Goal: Information Seeking & Learning: Understand process/instructions

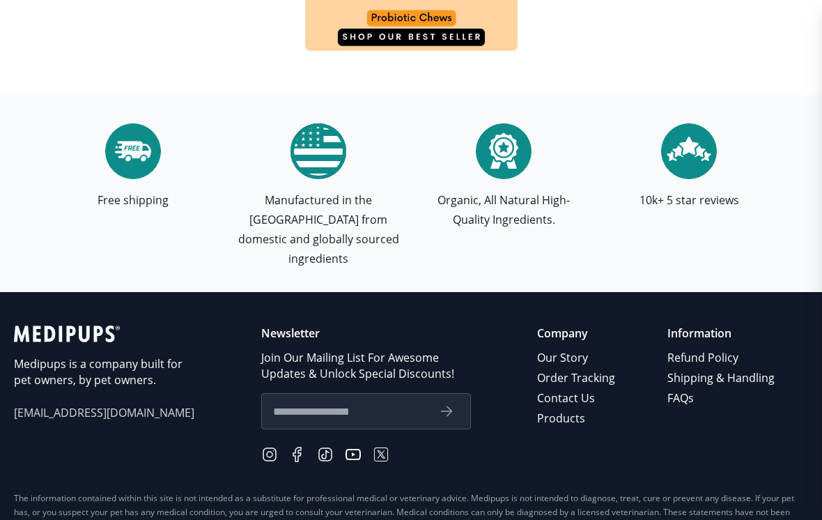
scroll to position [4728, 0]
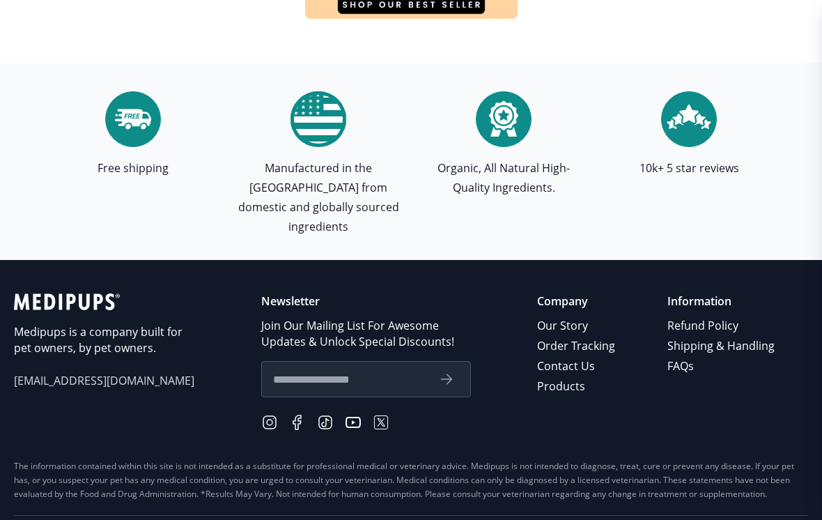
click at [581, 316] on link "Our Story" at bounding box center [577, 326] width 80 height 20
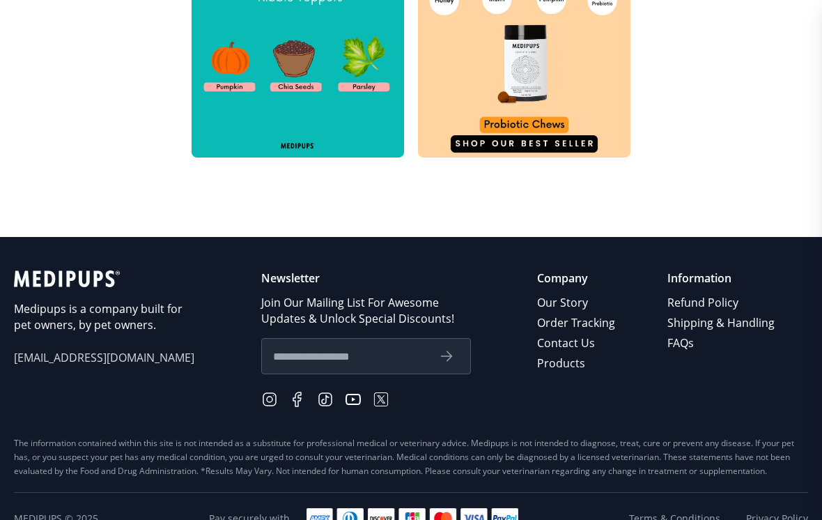
scroll to position [729, 0]
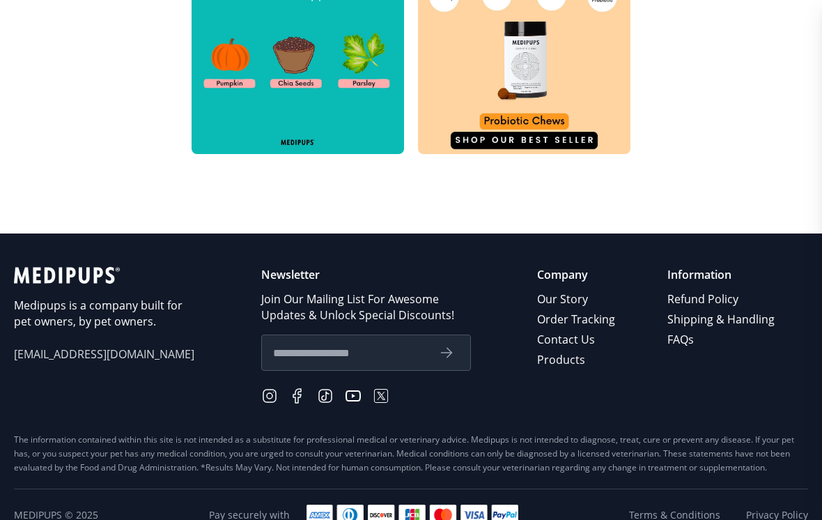
click at [706, 307] on link "Refund Policy" at bounding box center [721, 299] width 109 height 20
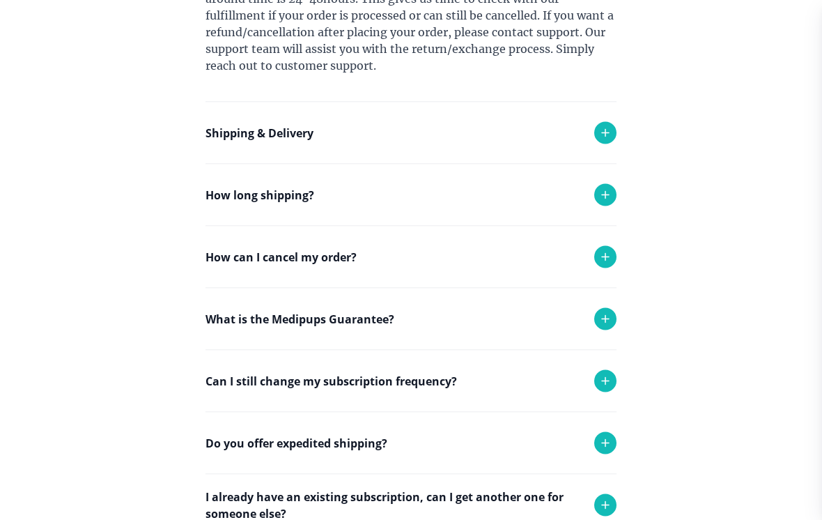
scroll to position [547, 0]
click at [610, 199] on icon at bounding box center [605, 194] width 17 height 17
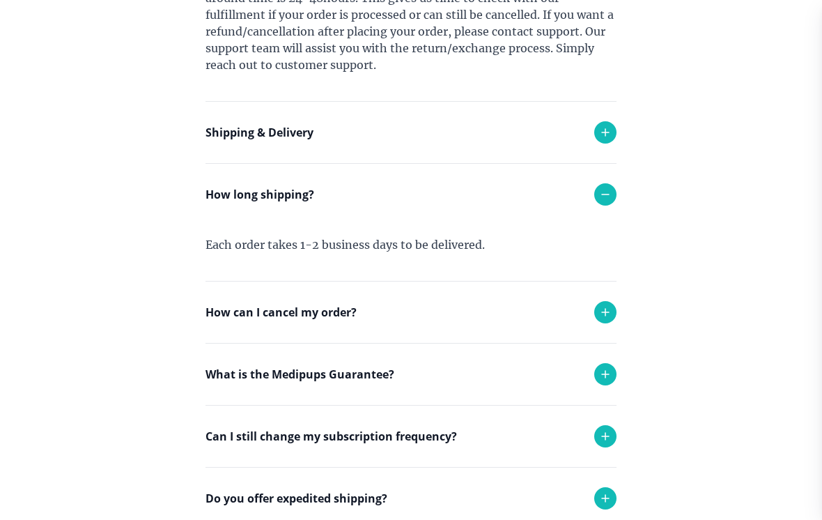
click at [607, 195] on icon at bounding box center [605, 194] width 17 height 17
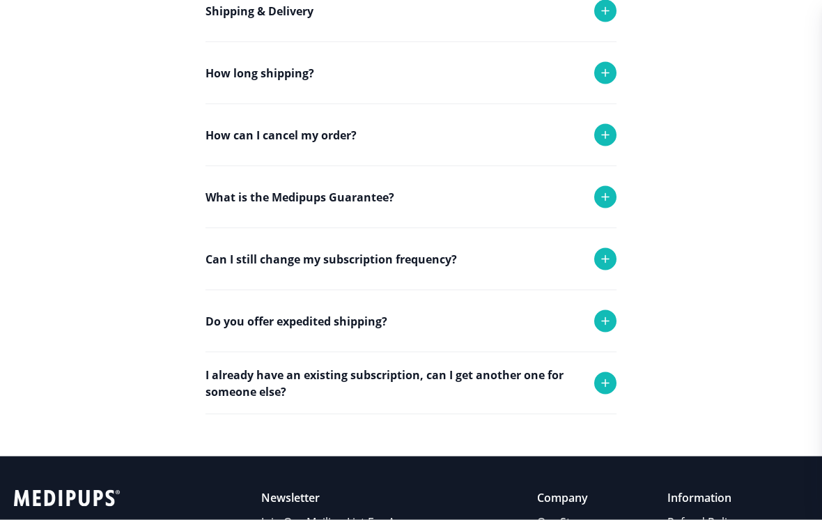
scroll to position [669, 0]
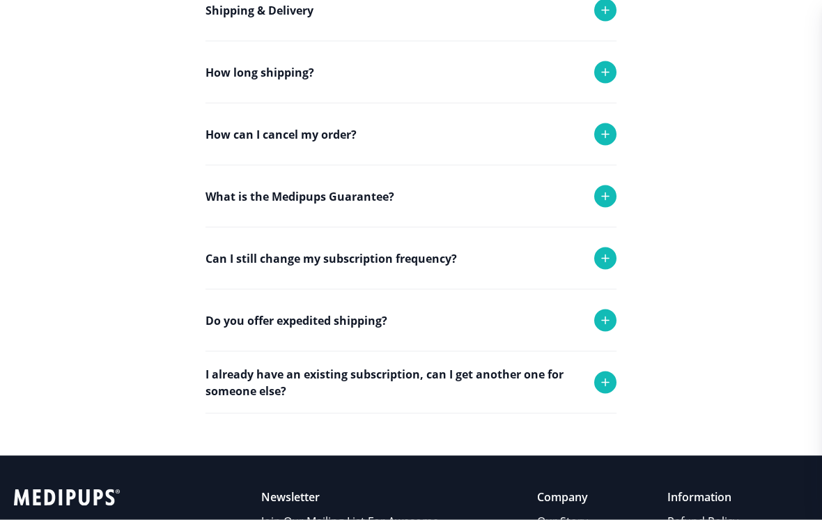
click at [605, 260] on icon at bounding box center [605, 258] width 17 height 17
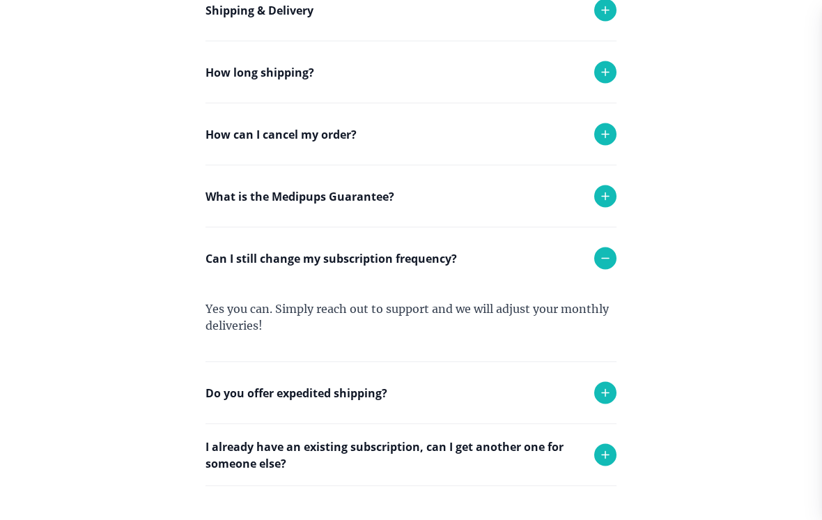
scroll to position [670, 0]
click at [608, 262] on icon at bounding box center [605, 257] width 17 height 17
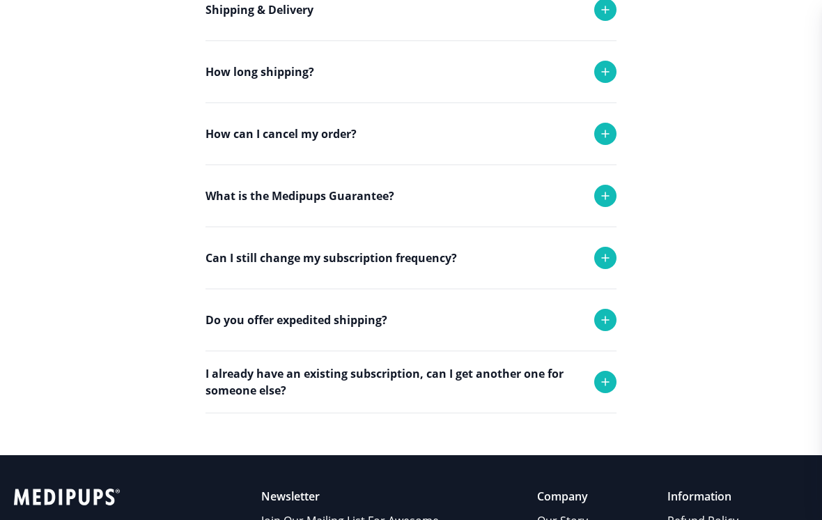
click at [603, 386] on icon at bounding box center [605, 381] width 17 height 17
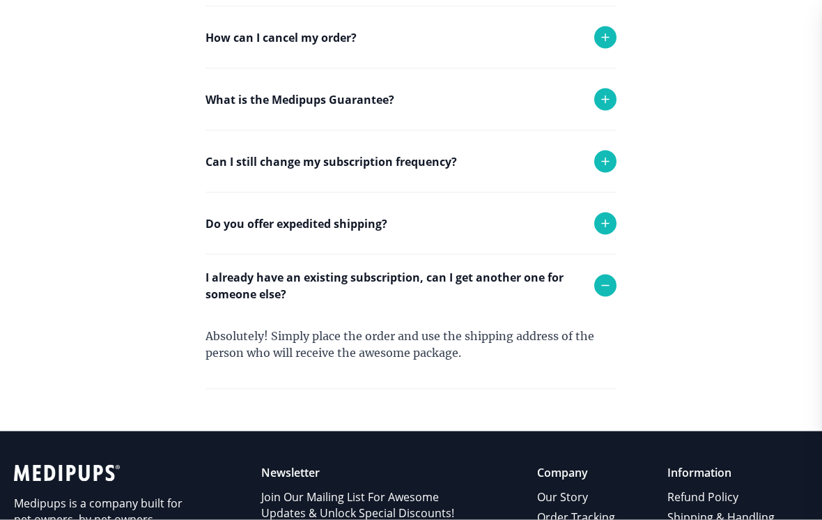
scroll to position [766, 0]
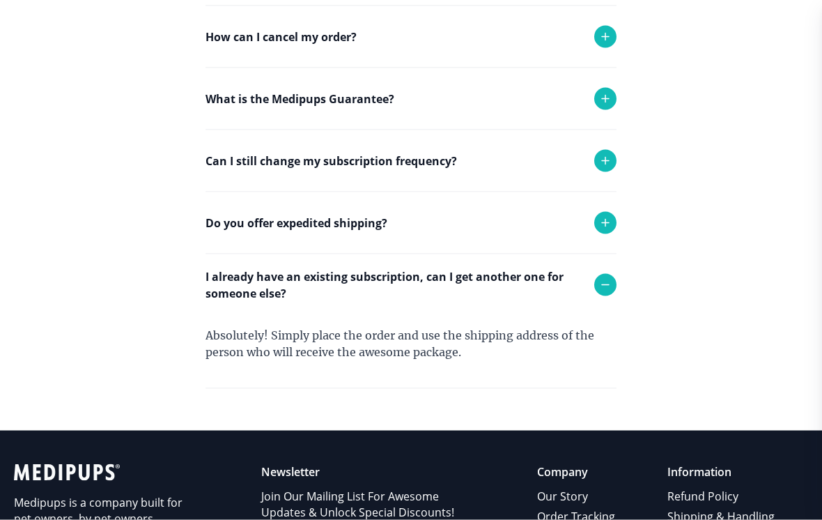
click at [609, 284] on icon at bounding box center [605, 285] width 17 height 17
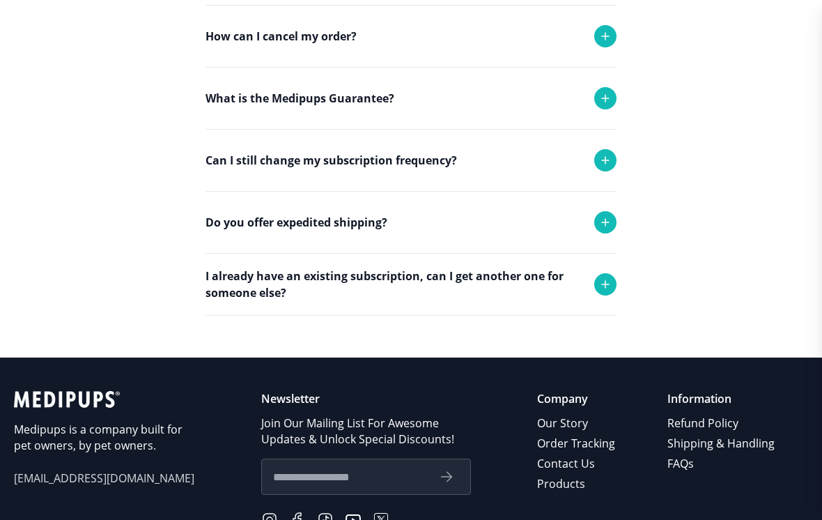
click at [605, 448] on link "Order Tracking" at bounding box center [577, 443] width 80 height 20
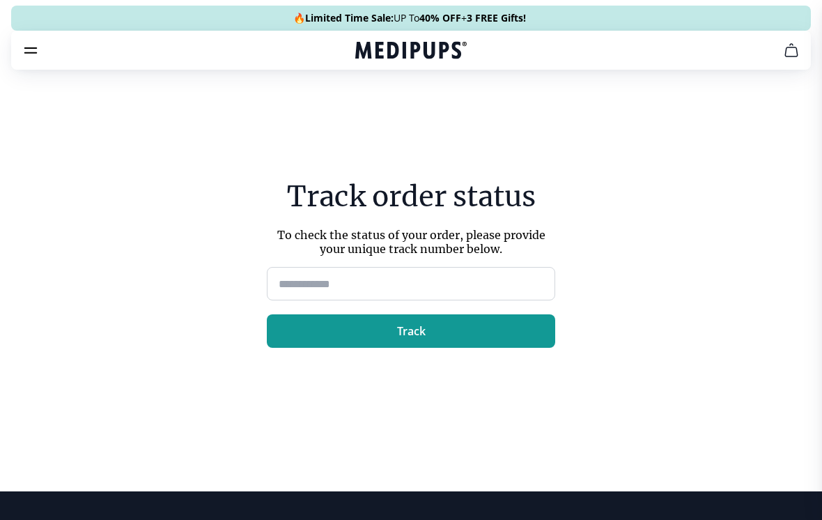
click at [0, 0] on span "3 FREE Gifts!" at bounding box center [0, 0] width 0 height 0
